Goal: Task Accomplishment & Management: Use online tool/utility

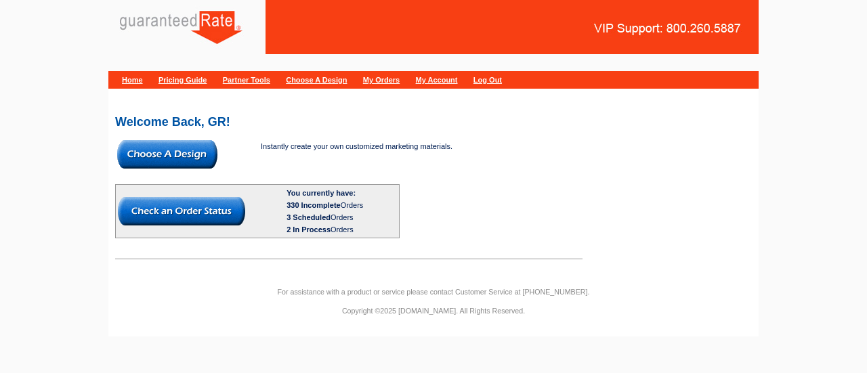
click at [159, 165] on img at bounding box center [167, 154] width 100 height 28
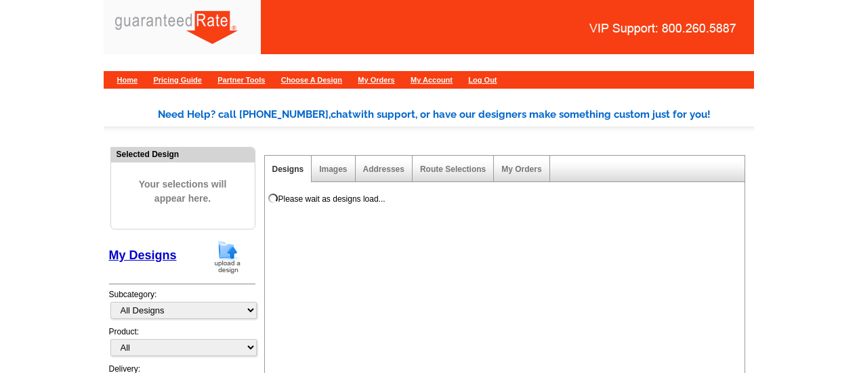
click at [233, 259] on img at bounding box center [227, 257] width 35 height 35
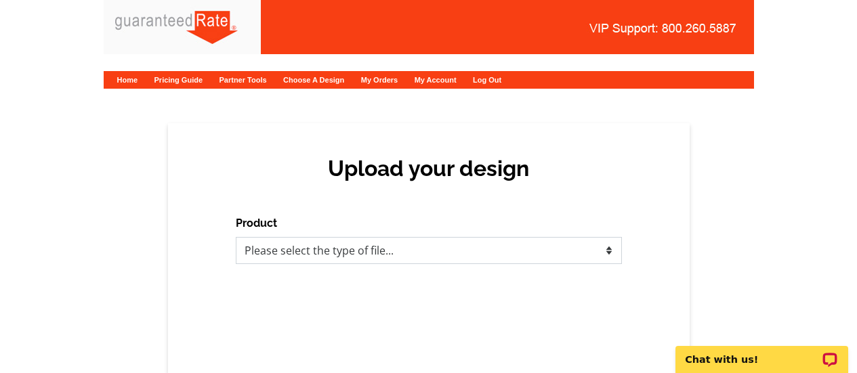
click at [359, 250] on select "Please select the type of file... Postcards Calendars Business Cards Letters an…" at bounding box center [429, 250] width 386 height 27
select select "2"
click at [236, 237] on select "Please select the type of file... Postcards Calendars Business Cards Letters an…" at bounding box center [429, 250] width 386 height 27
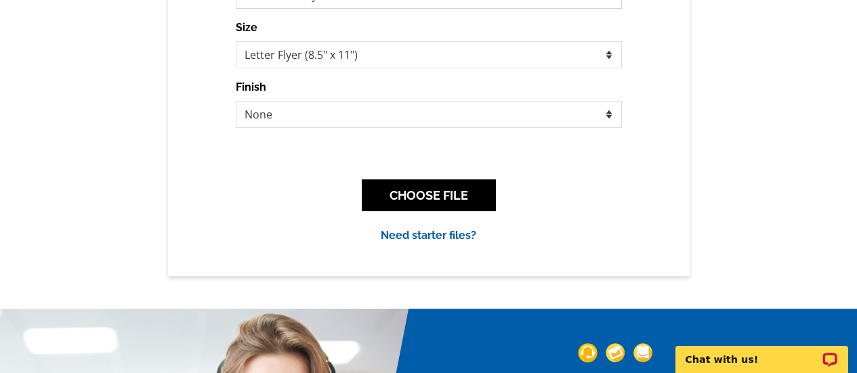
scroll to position [255, 0]
